Goal: Transaction & Acquisition: Obtain resource

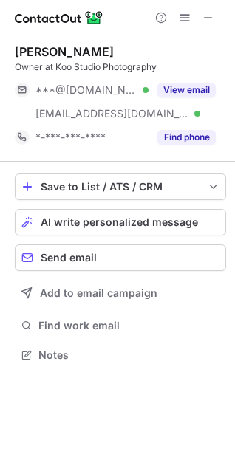
scroll to position [344, 235]
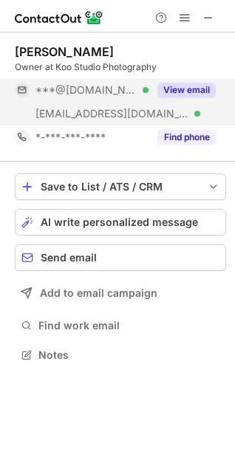
click at [179, 91] on button "View email" at bounding box center [186, 90] width 58 height 15
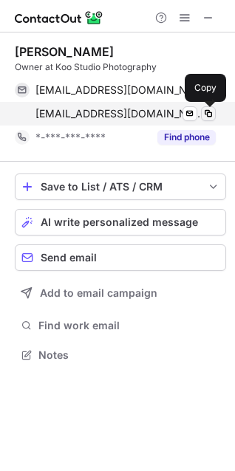
click at [208, 113] on span at bounding box center [208, 114] width 12 height 12
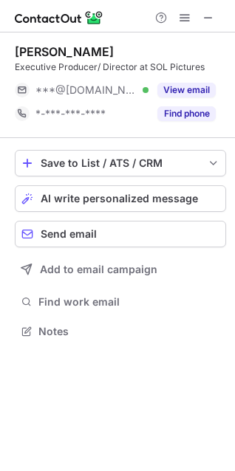
scroll to position [7, 7]
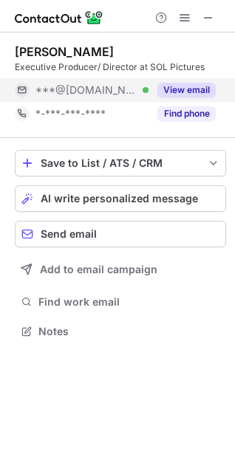
click at [173, 83] on button "View email" at bounding box center [186, 90] width 58 height 15
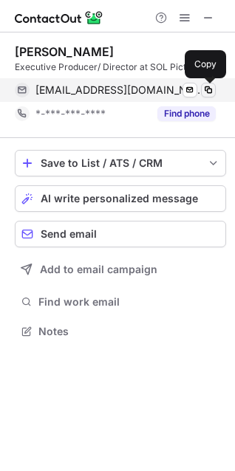
click at [209, 90] on span at bounding box center [208, 90] width 12 height 12
